Goal: Find specific page/section: Find specific page/section

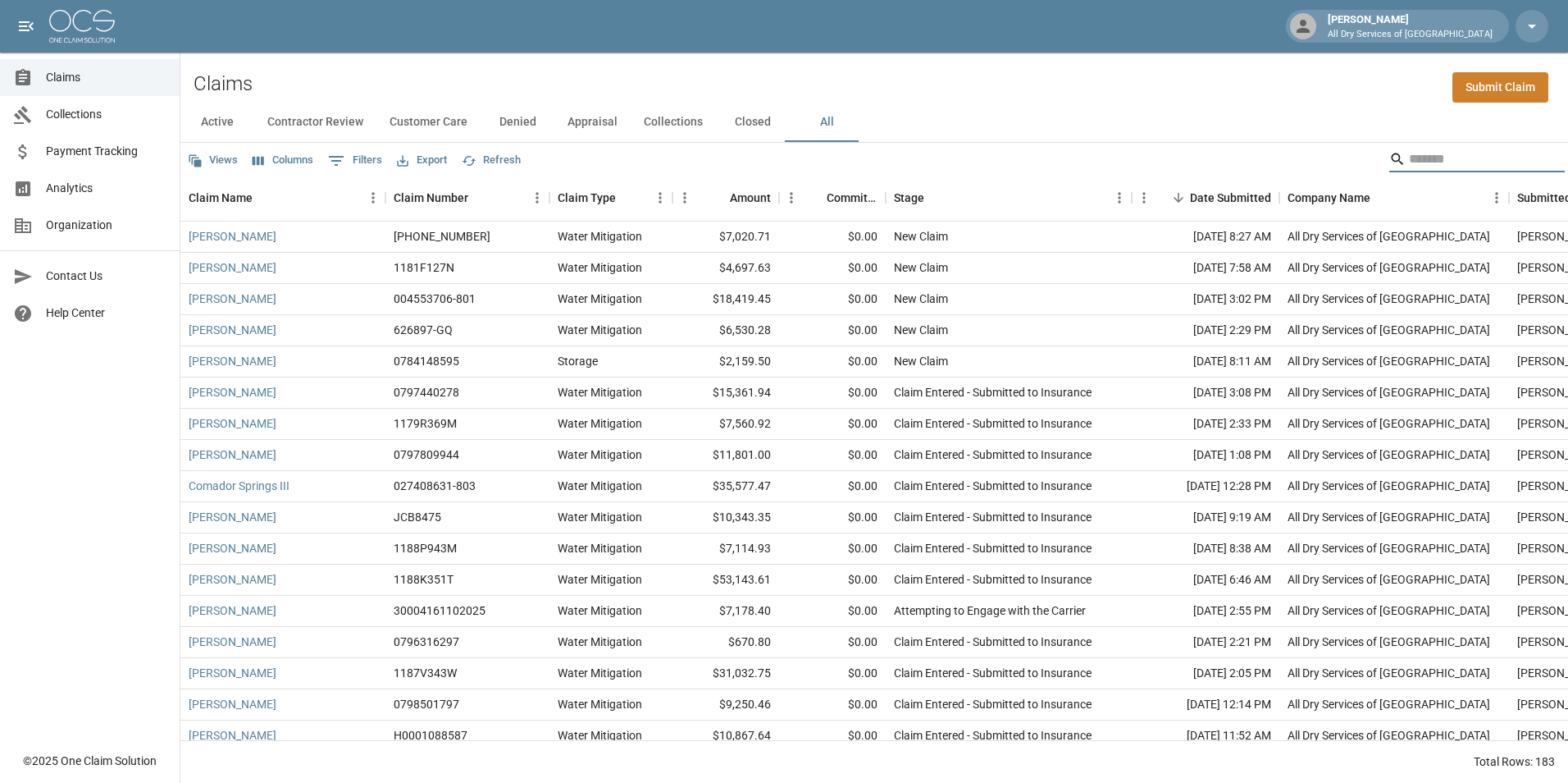
click at [1461, 156] on input "Search" at bounding box center [1474, 159] width 131 height 26
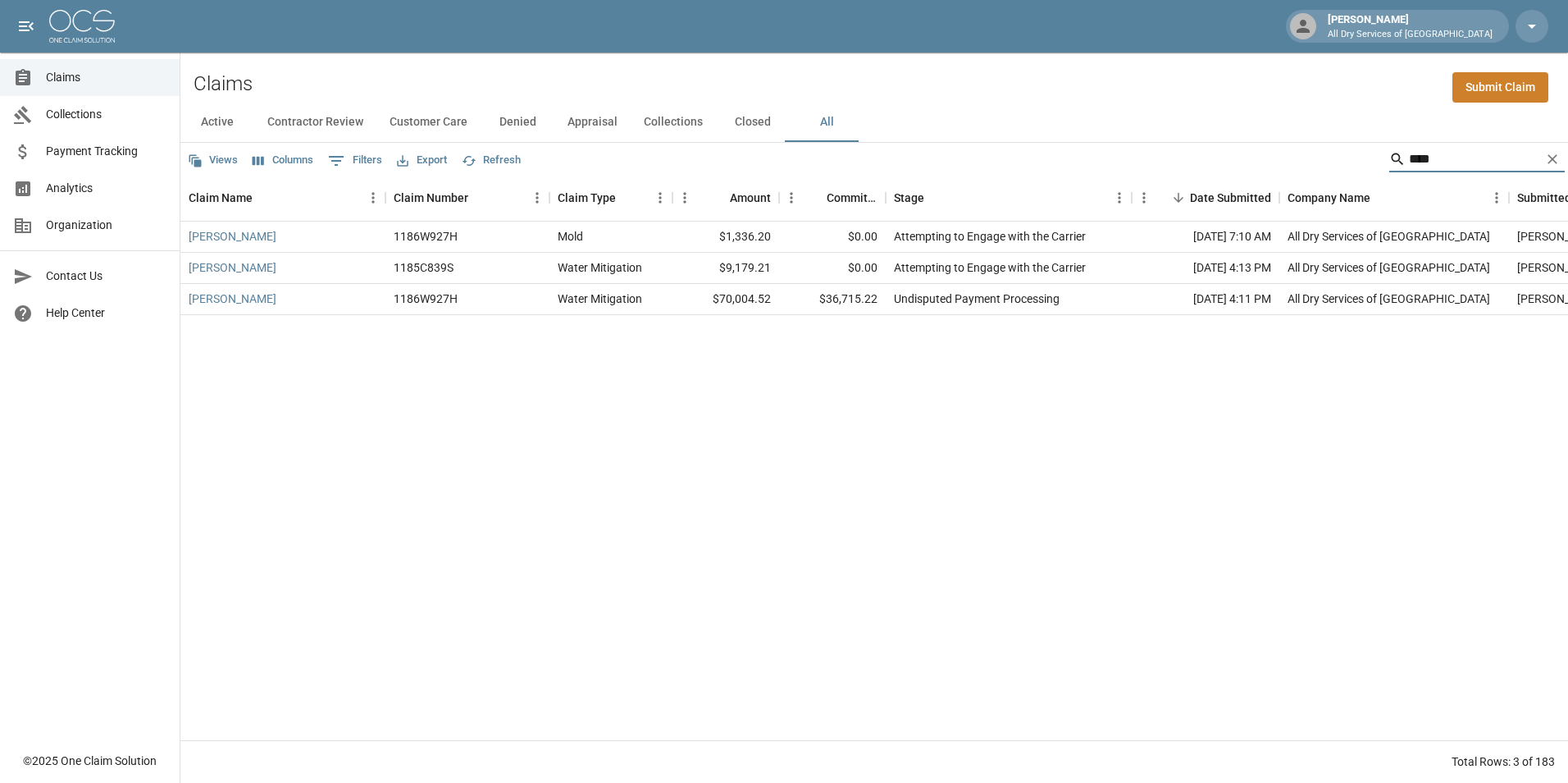
click at [1459, 163] on input "****" at bounding box center [1474, 159] width 131 height 26
type input "*"
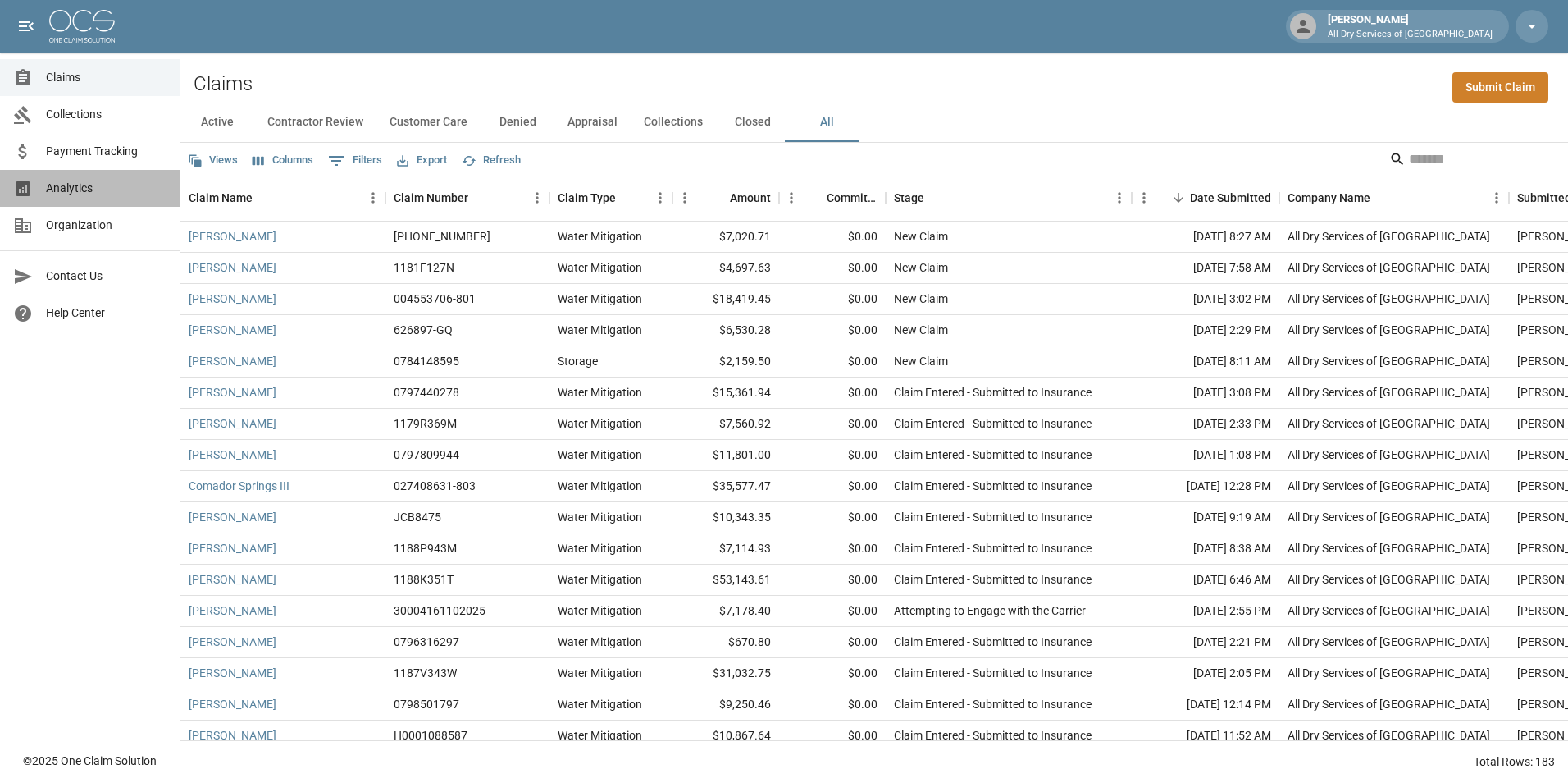
click at [122, 184] on span "Analytics" at bounding box center [106, 187] width 121 height 17
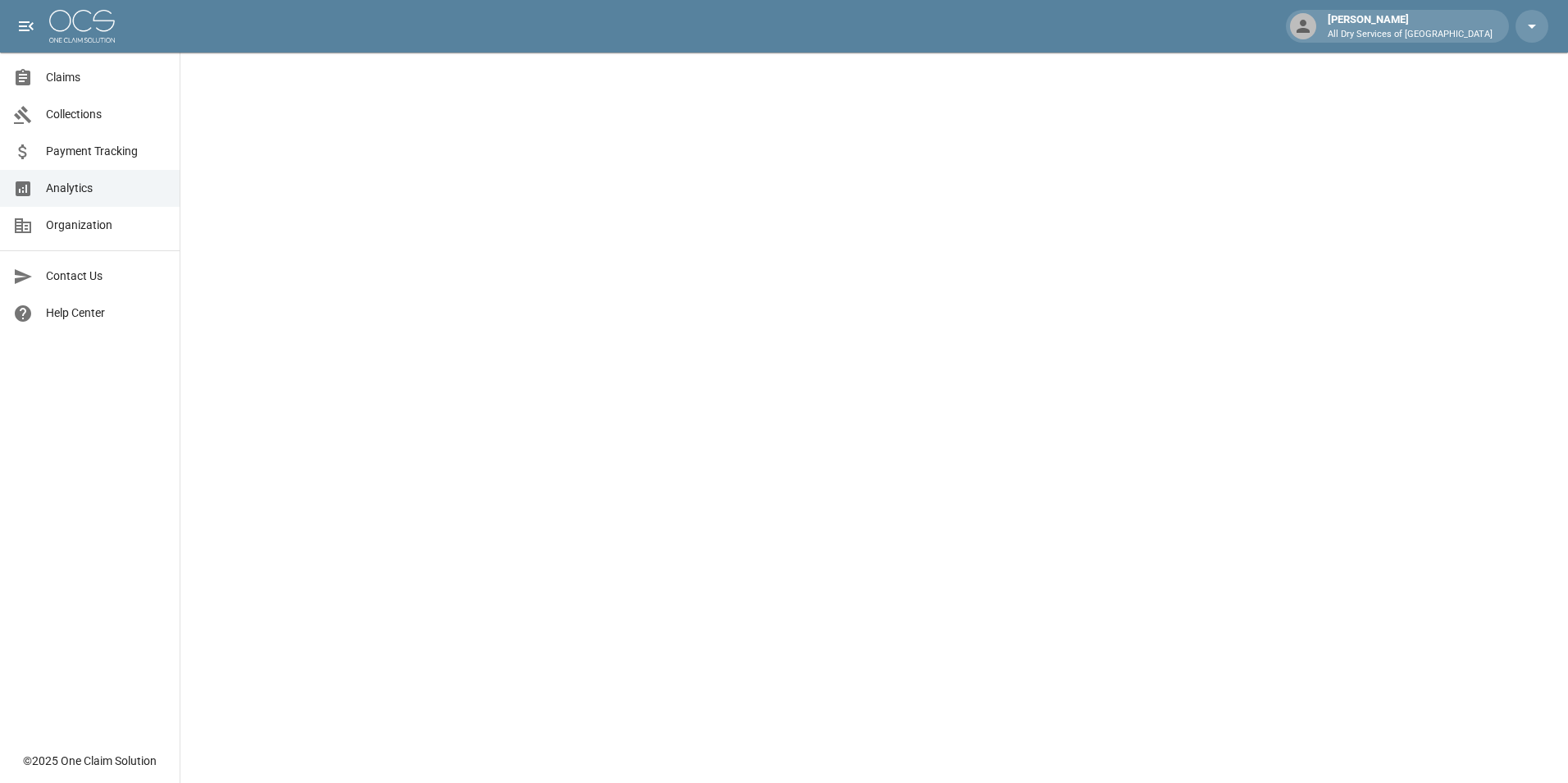
click at [86, 79] on span "Claims" at bounding box center [106, 77] width 121 height 17
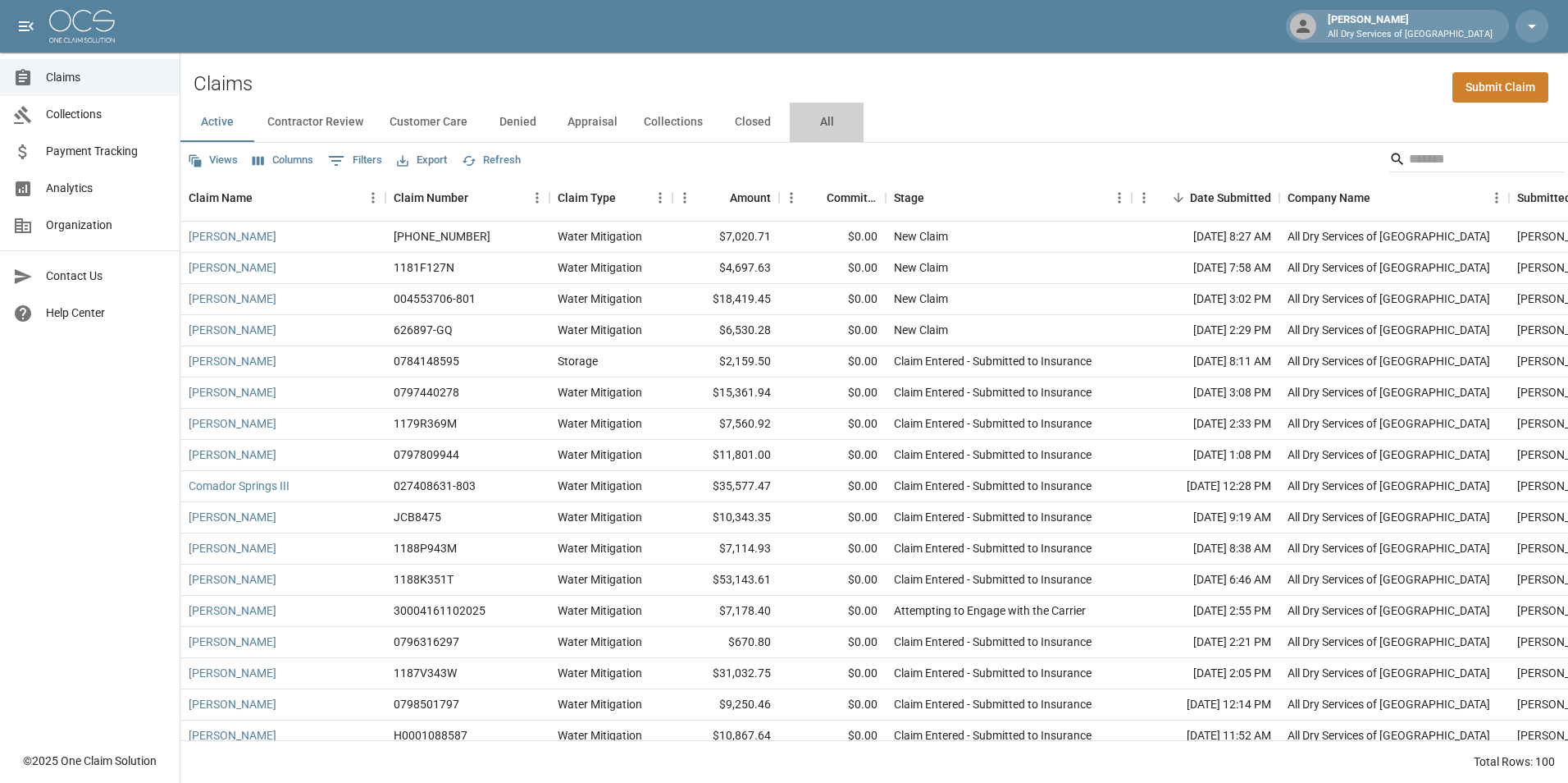
click at [819, 118] on button "All" at bounding box center [826, 122] width 73 height 40
click at [78, 177] on link "Analytics" at bounding box center [89, 187] width 179 height 37
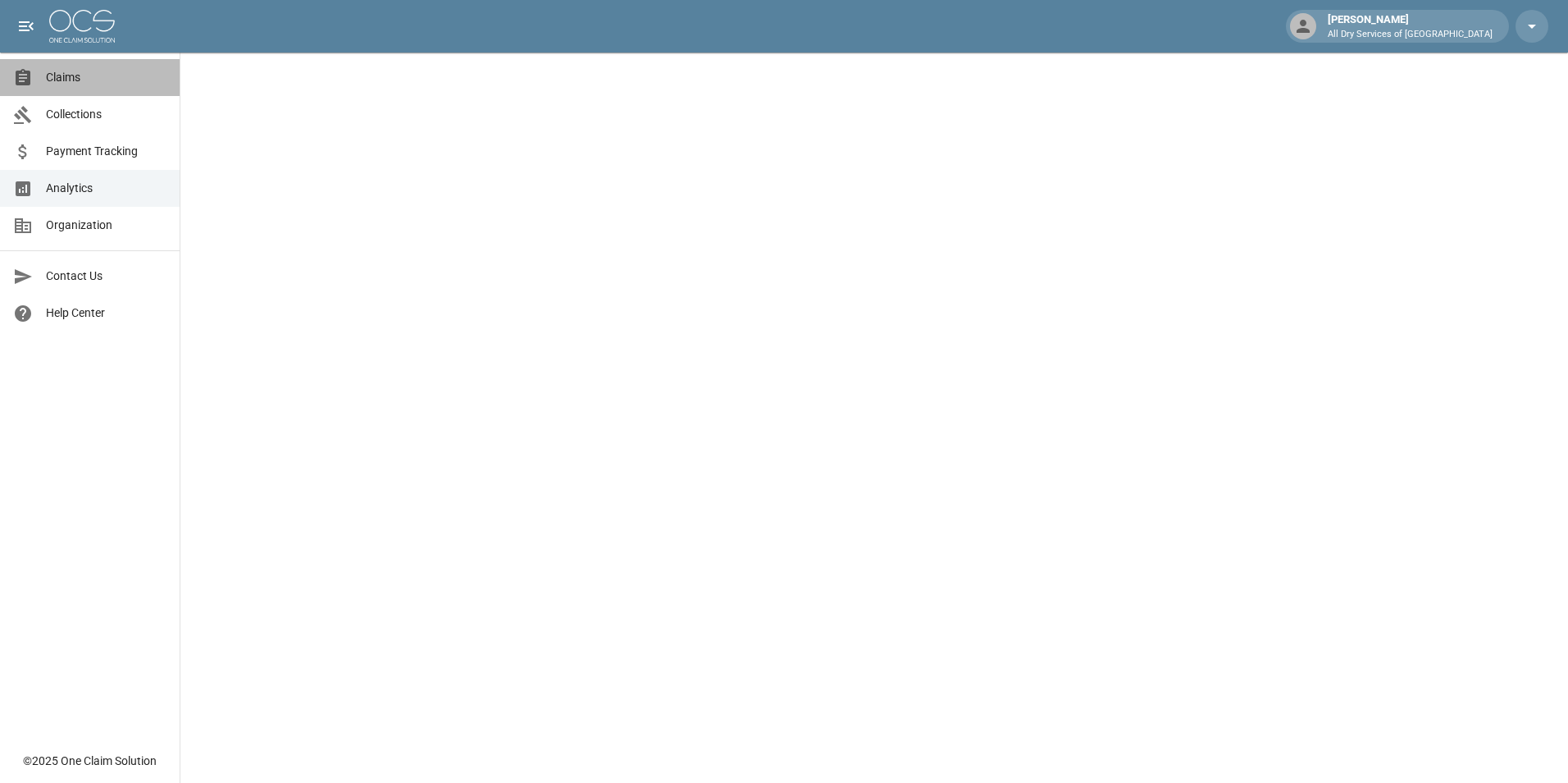
click at [78, 73] on span "Claims" at bounding box center [106, 77] width 121 height 17
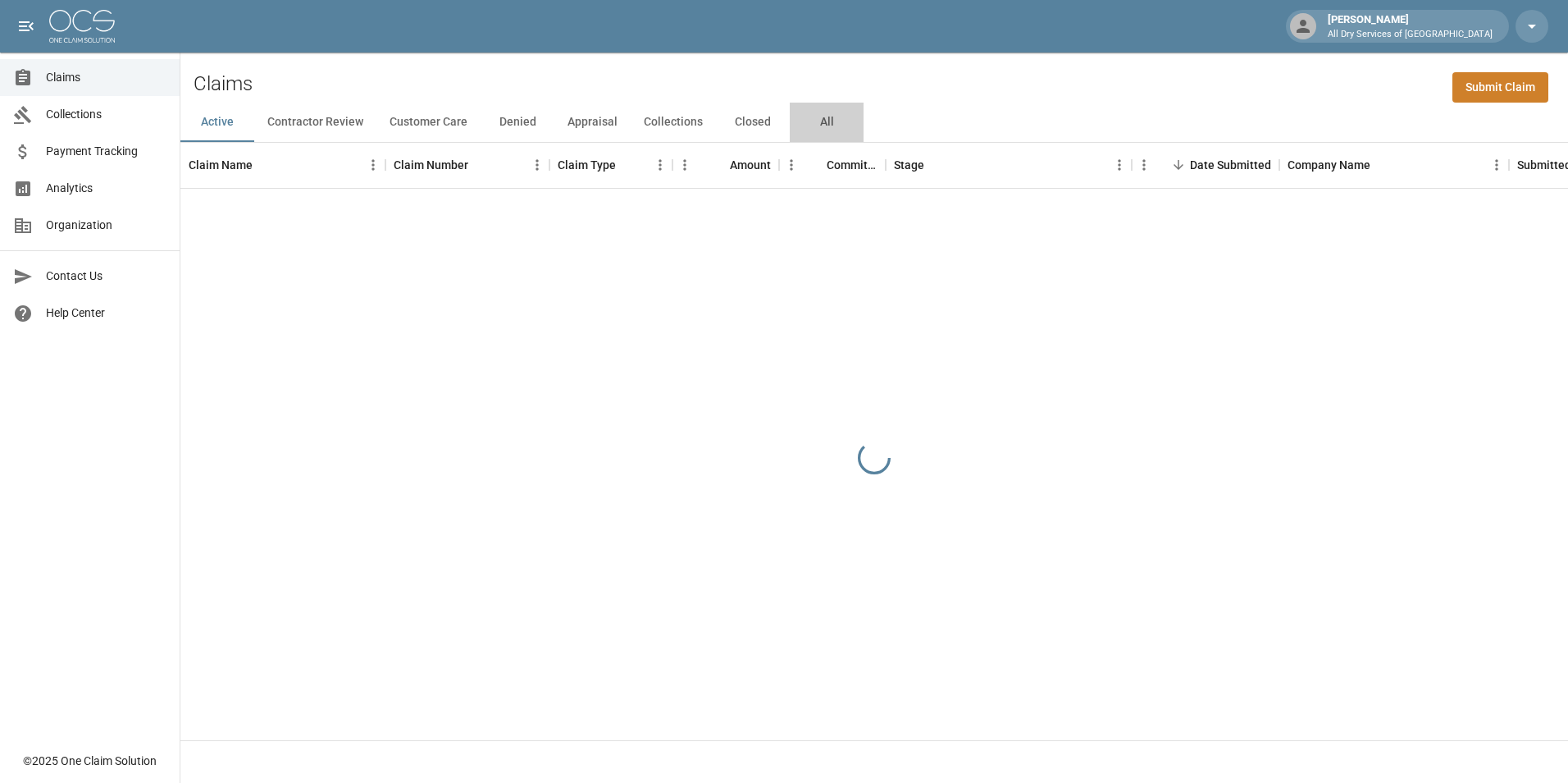
click at [821, 120] on button "All" at bounding box center [826, 122] width 73 height 40
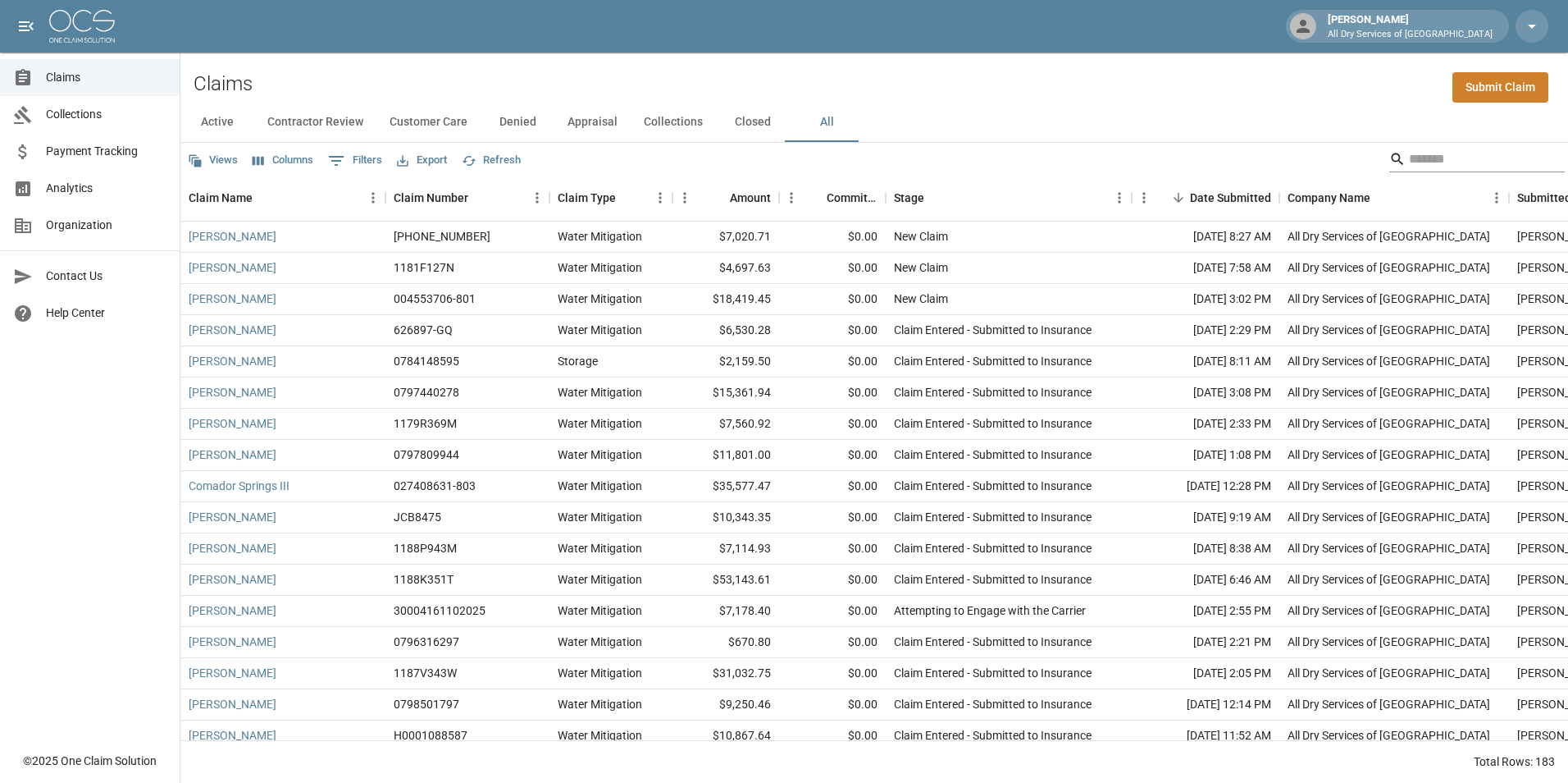
click at [1445, 159] on input "Search" at bounding box center [1474, 159] width 131 height 26
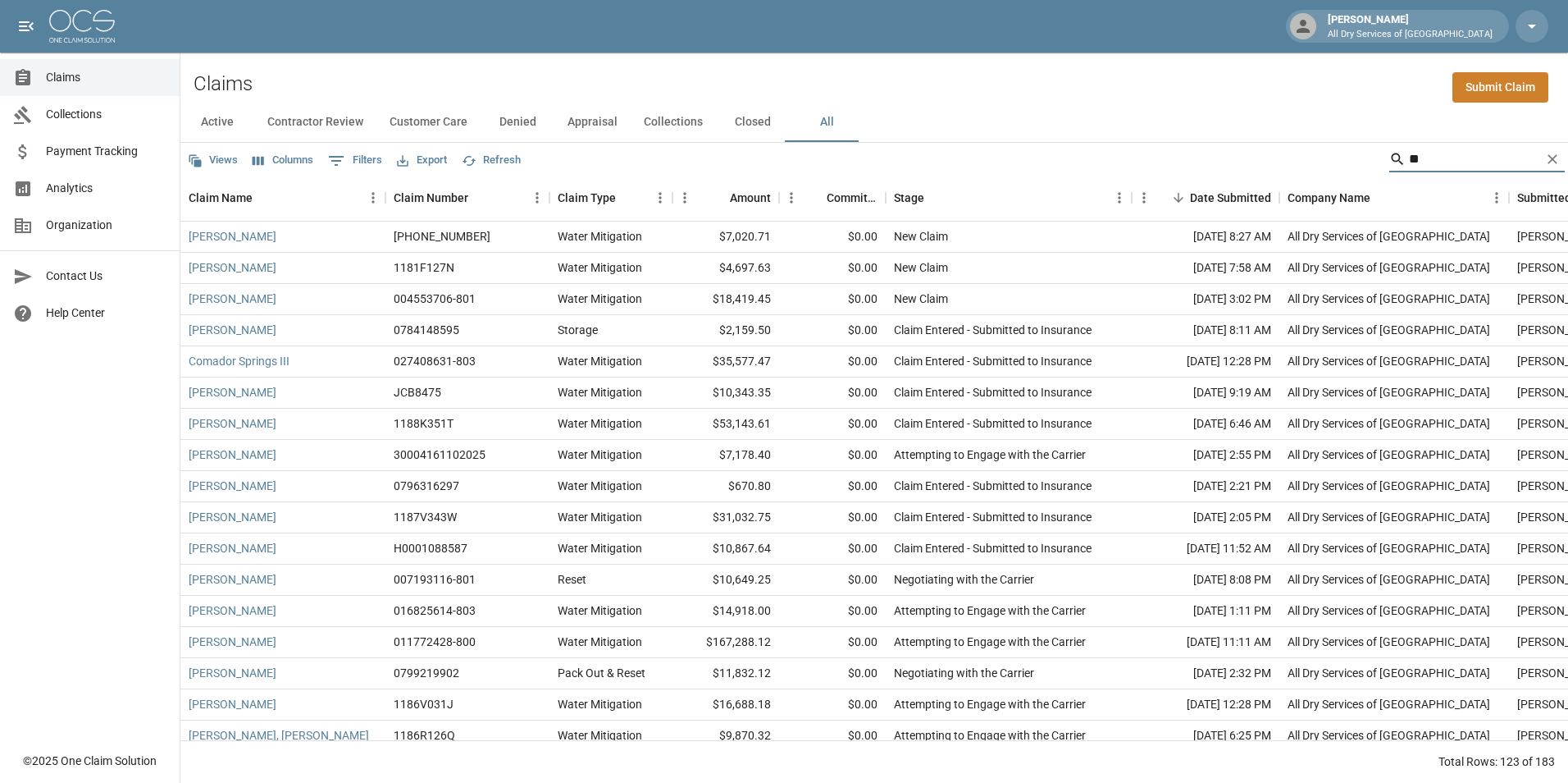
type input "*"
click at [1471, 152] on input "Search" at bounding box center [1474, 159] width 131 height 26
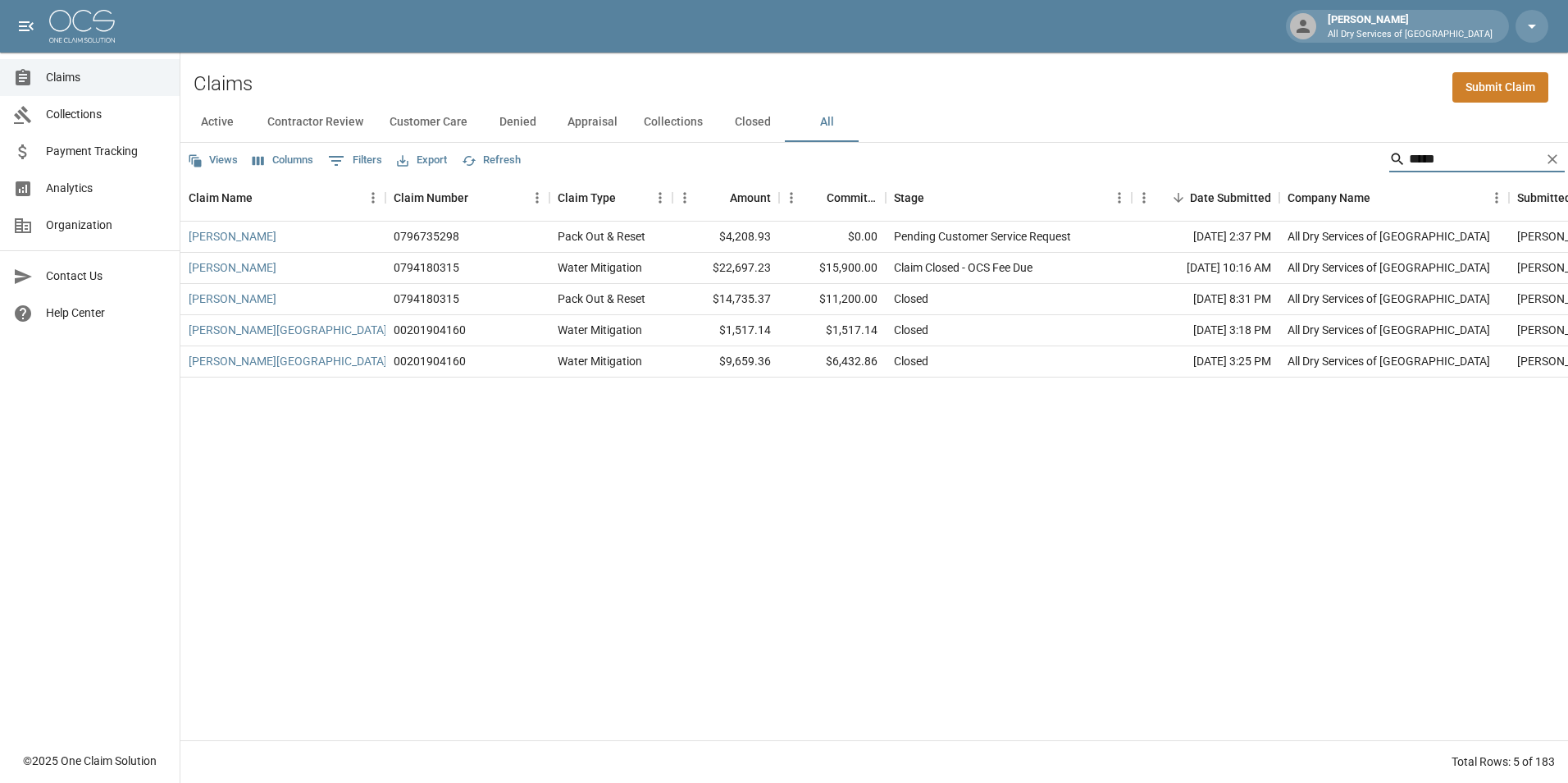
type input "*****"
click at [299, 265] on div "[PERSON_NAME]" at bounding box center [282, 268] width 205 height 31
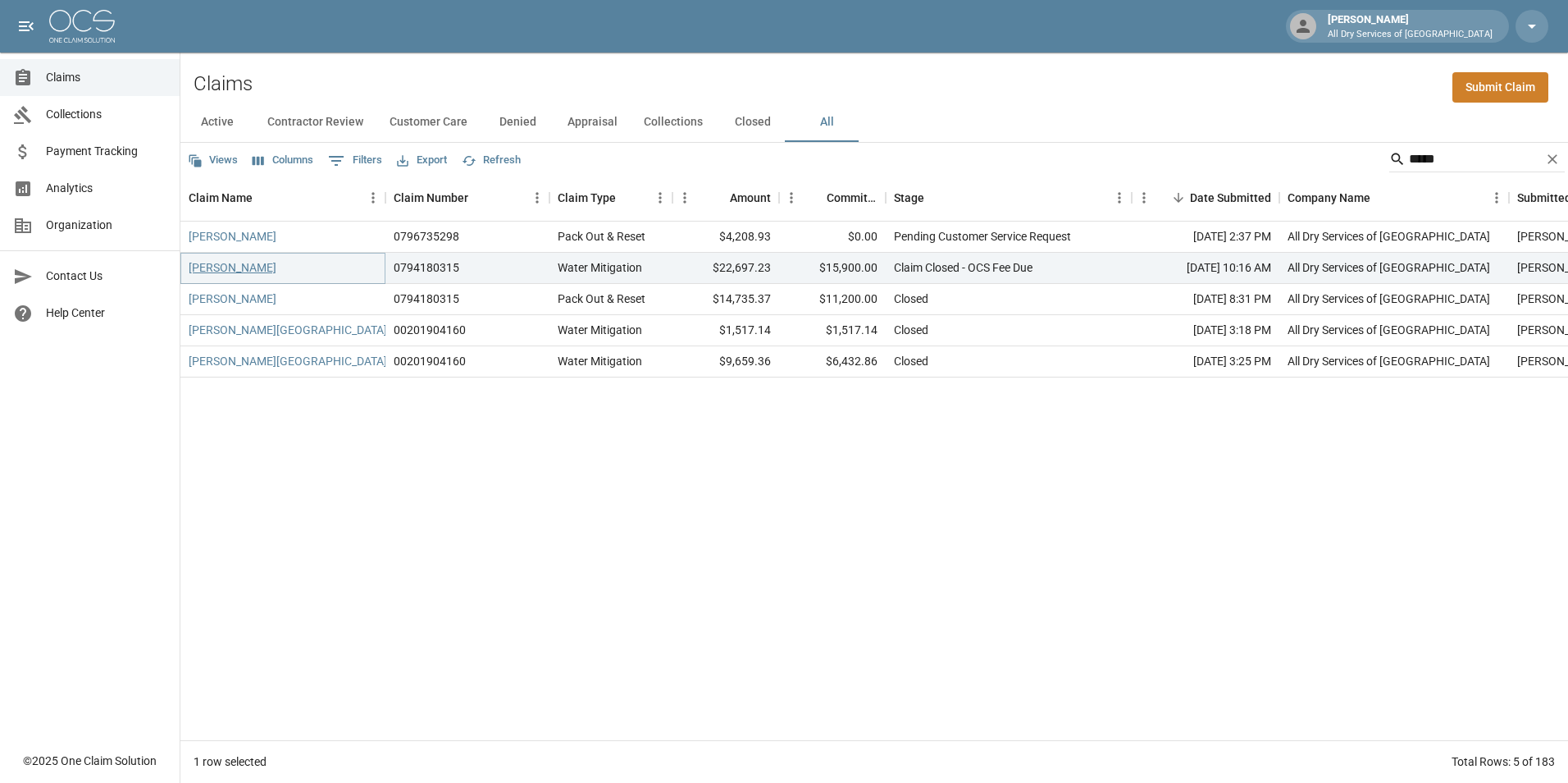
click at [245, 265] on link "[PERSON_NAME]" at bounding box center [232, 268] width 88 height 17
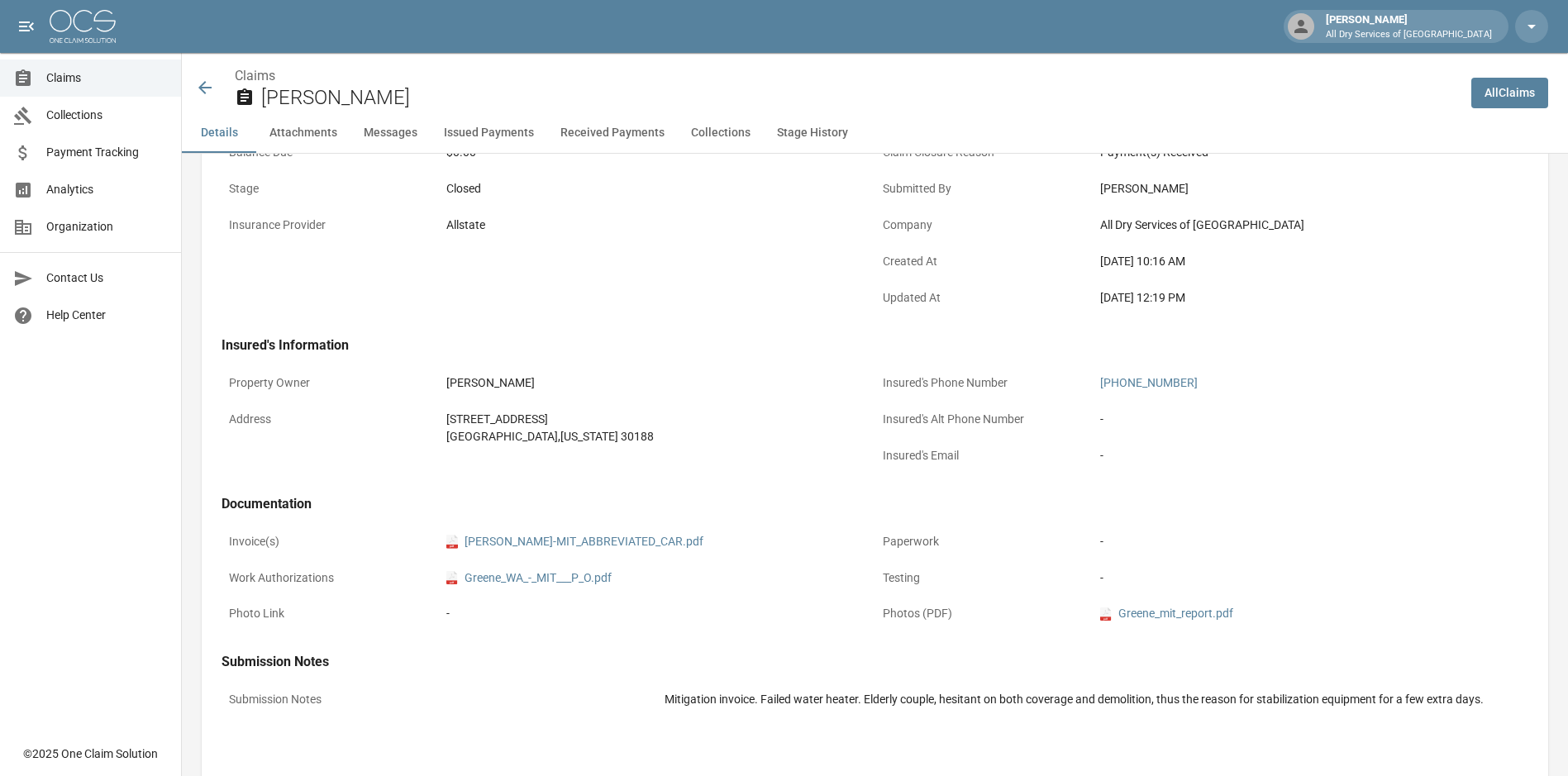
scroll to position [413, 0]
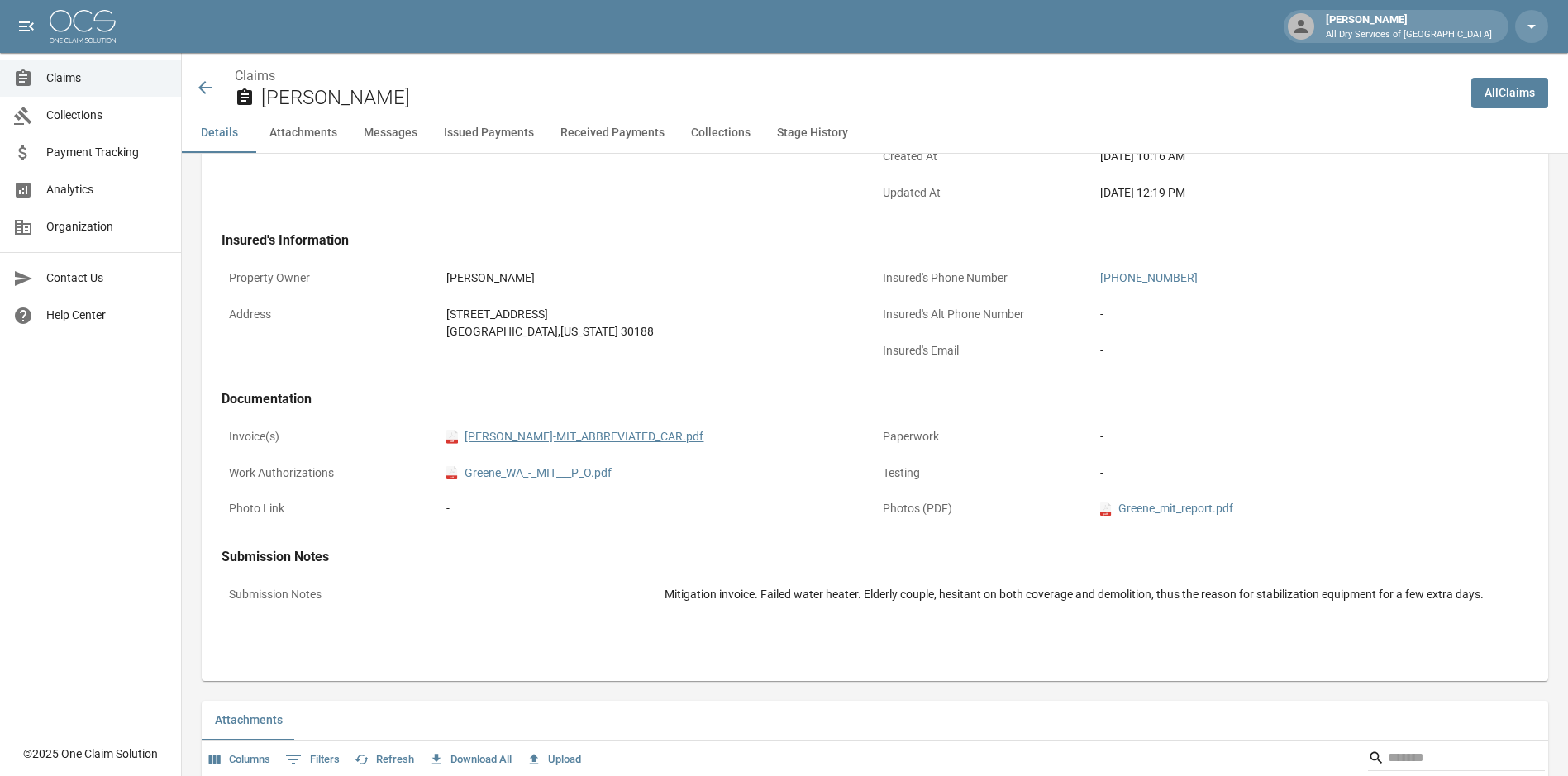
click at [601, 437] on link "pdf BARBARA_GREENE-MIT_ABBREVIATED_CAR.pdf" at bounding box center [574, 436] width 257 height 17
drag, startPoint x: 85, startPoint y: 81, endPoint x: 108, endPoint y: 81, distance: 23.0
click at [85, 81] on span "Claims" at bounding box center [107, 78] width 122 height 17
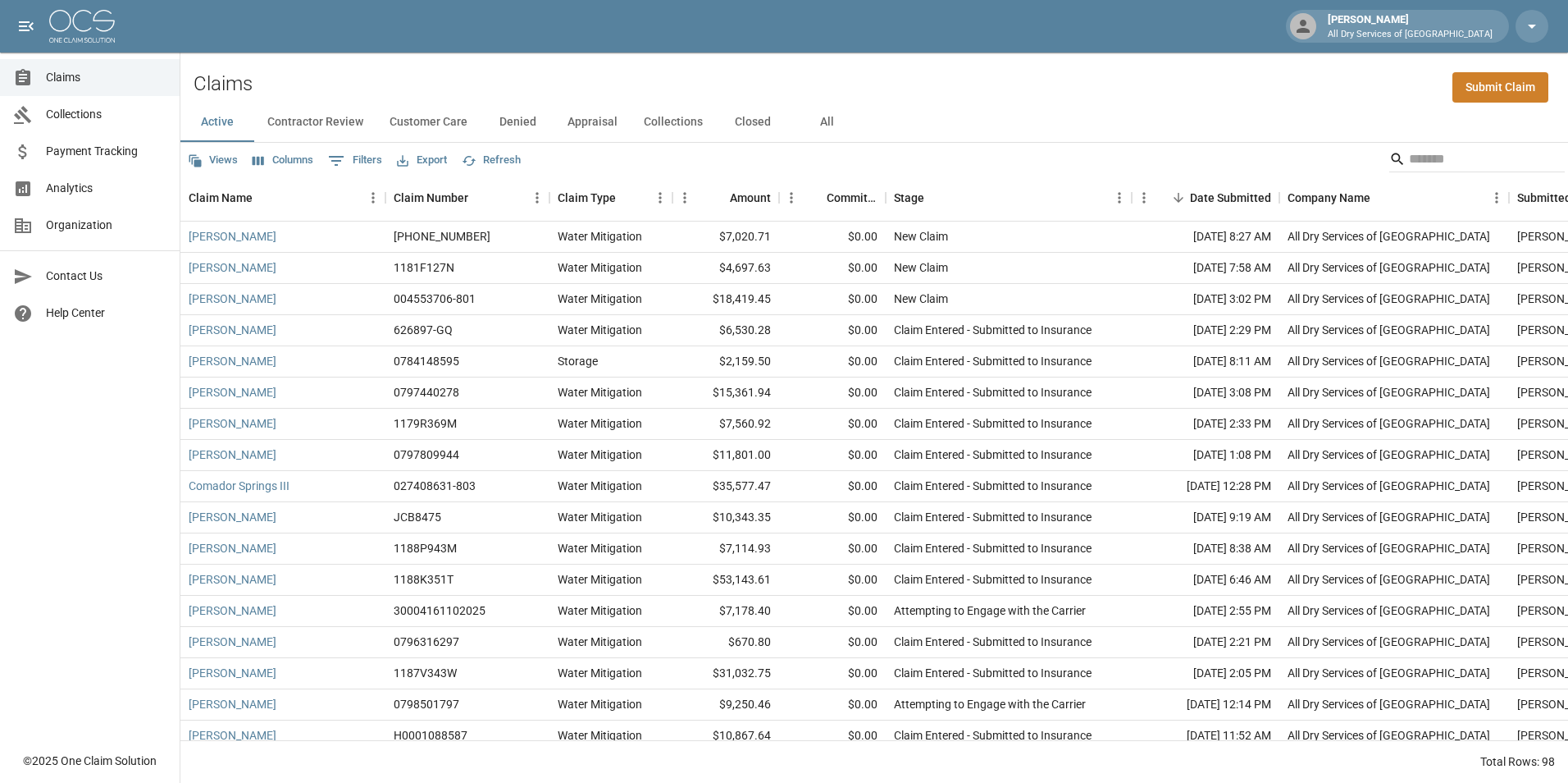
click at [821, 122] on button "All" at bounding box center [826, 122] width 73 height 40
click at [1452, 159] on input "Search" at bounding box center [1474, 159] width 131 height 26
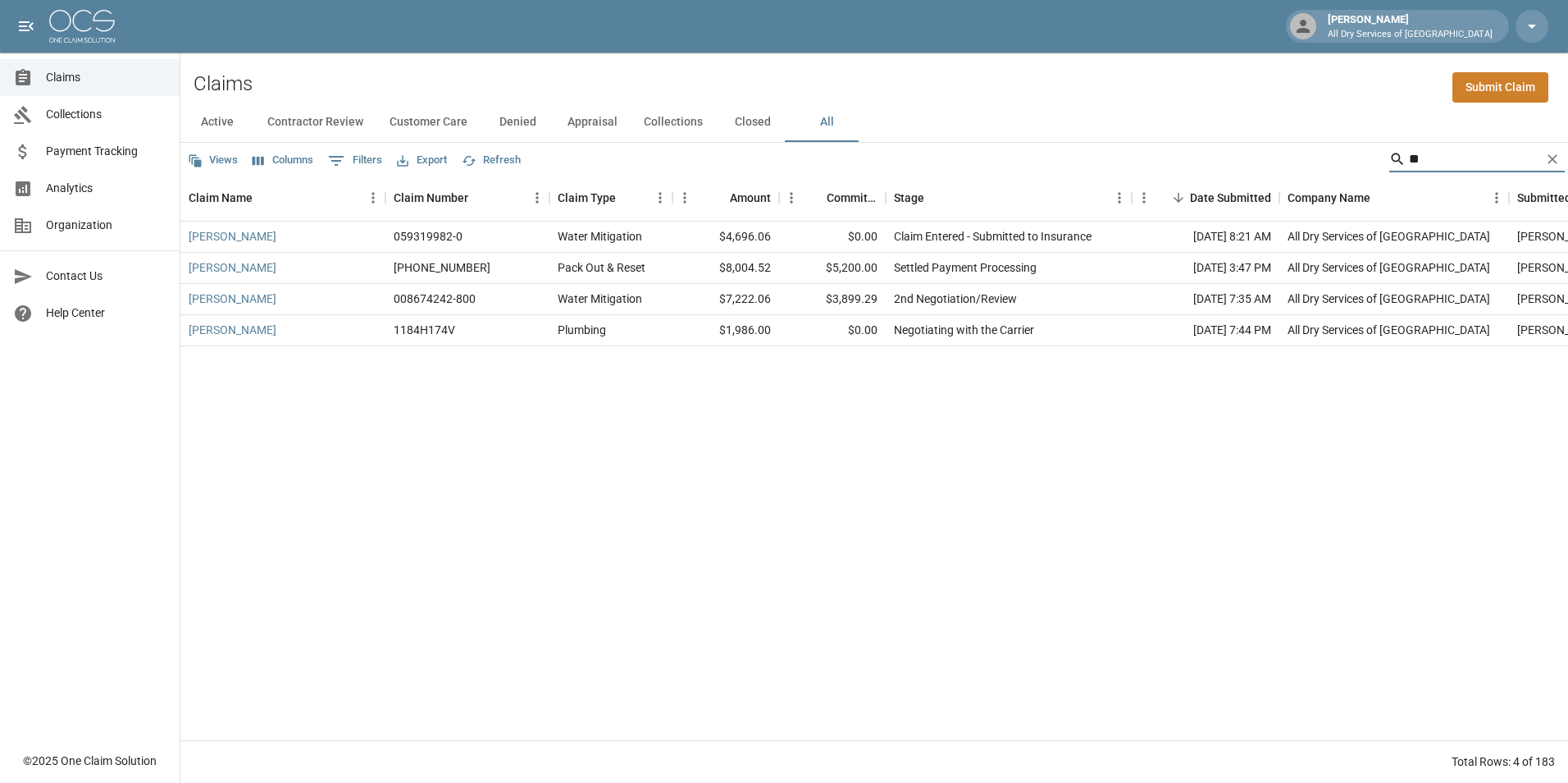
type input "*"
